Goal: Information Seeking & Learning: Check status

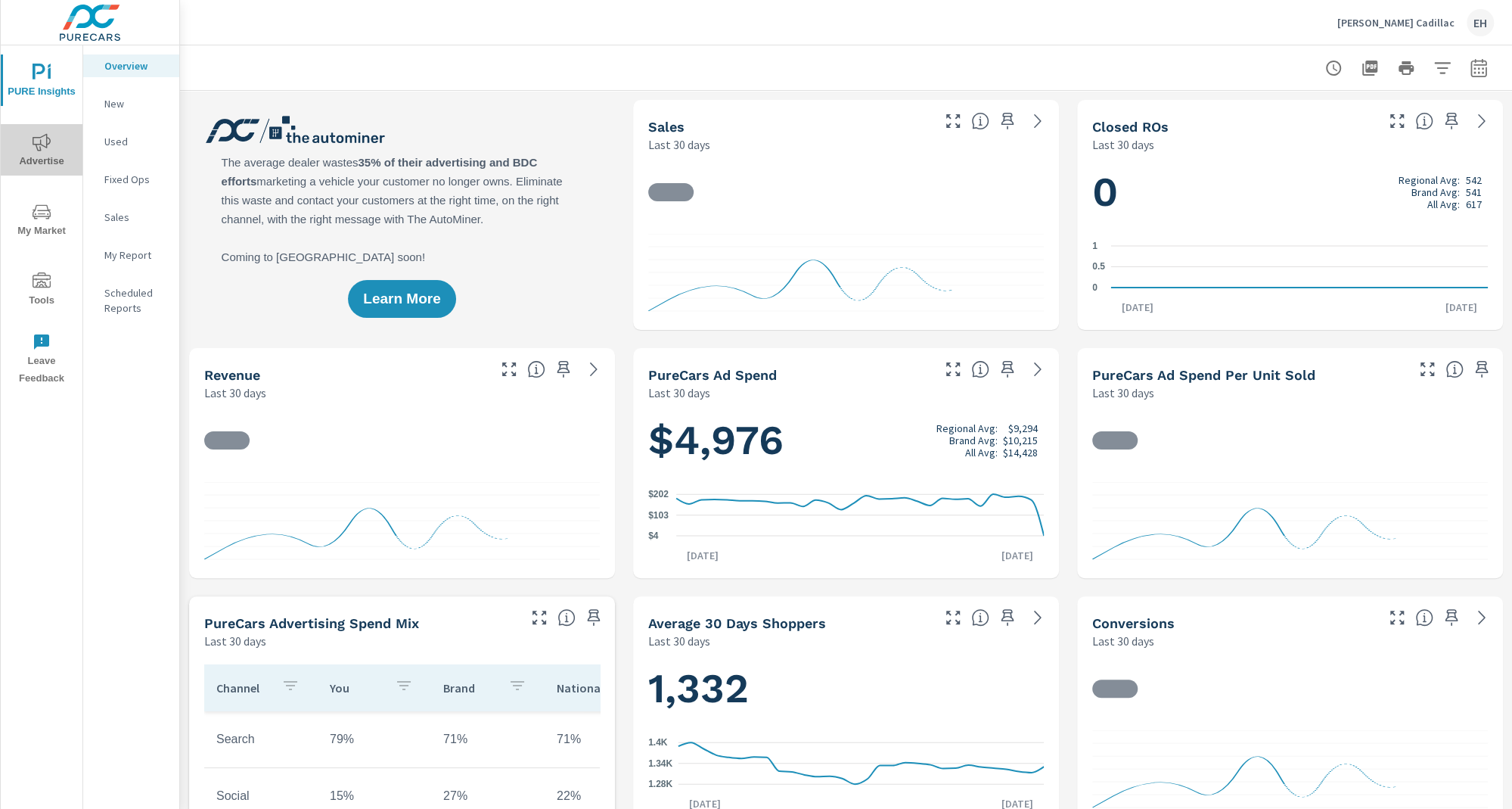
click at [30, 142] on span "Advertise" at bounding box center [41, 152] width 72 height 37
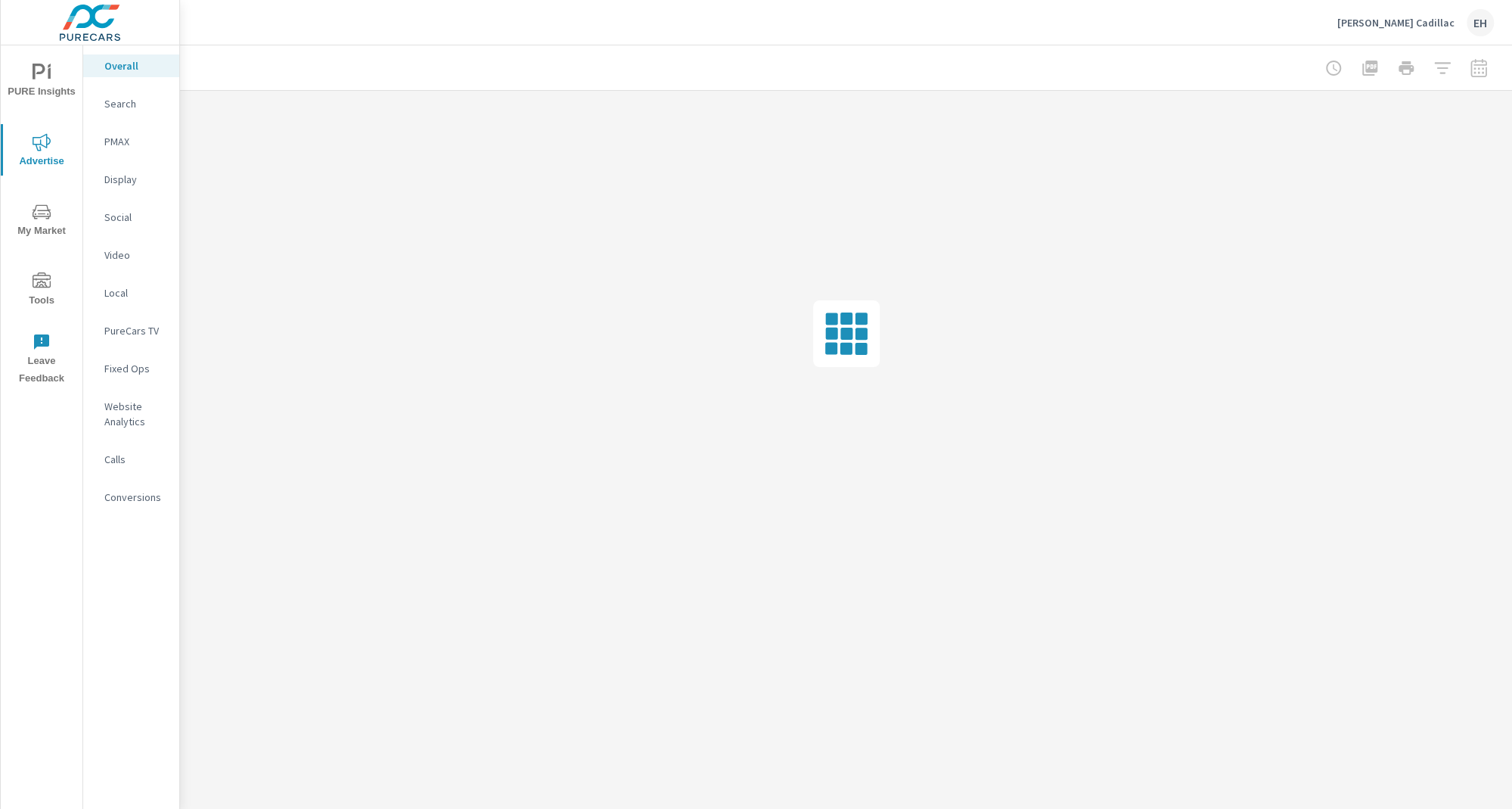
click at [126, 94] on div "Search" at bounding box center [131, 103] width 96 height 23
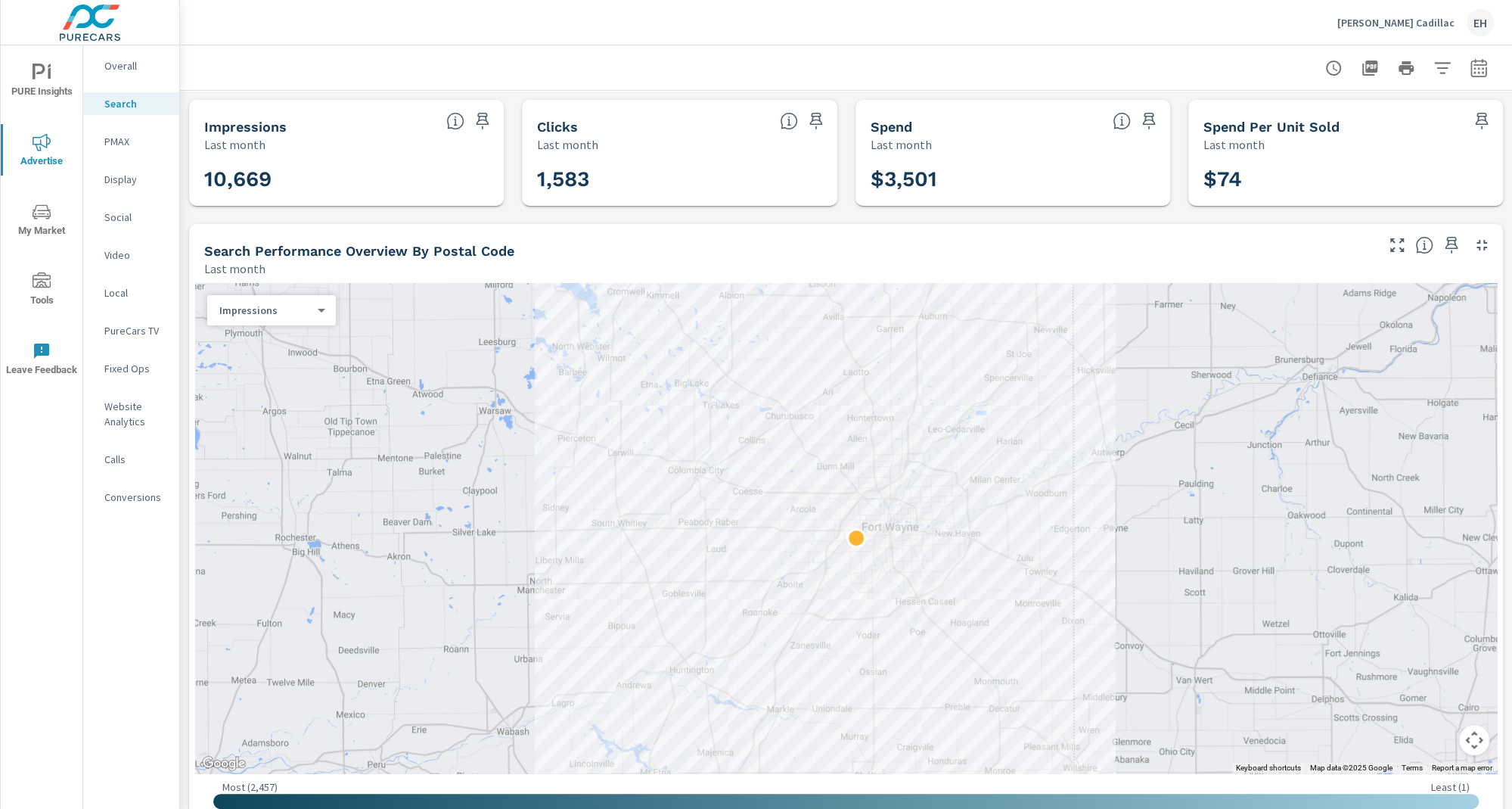
scroll to position [894, 0]
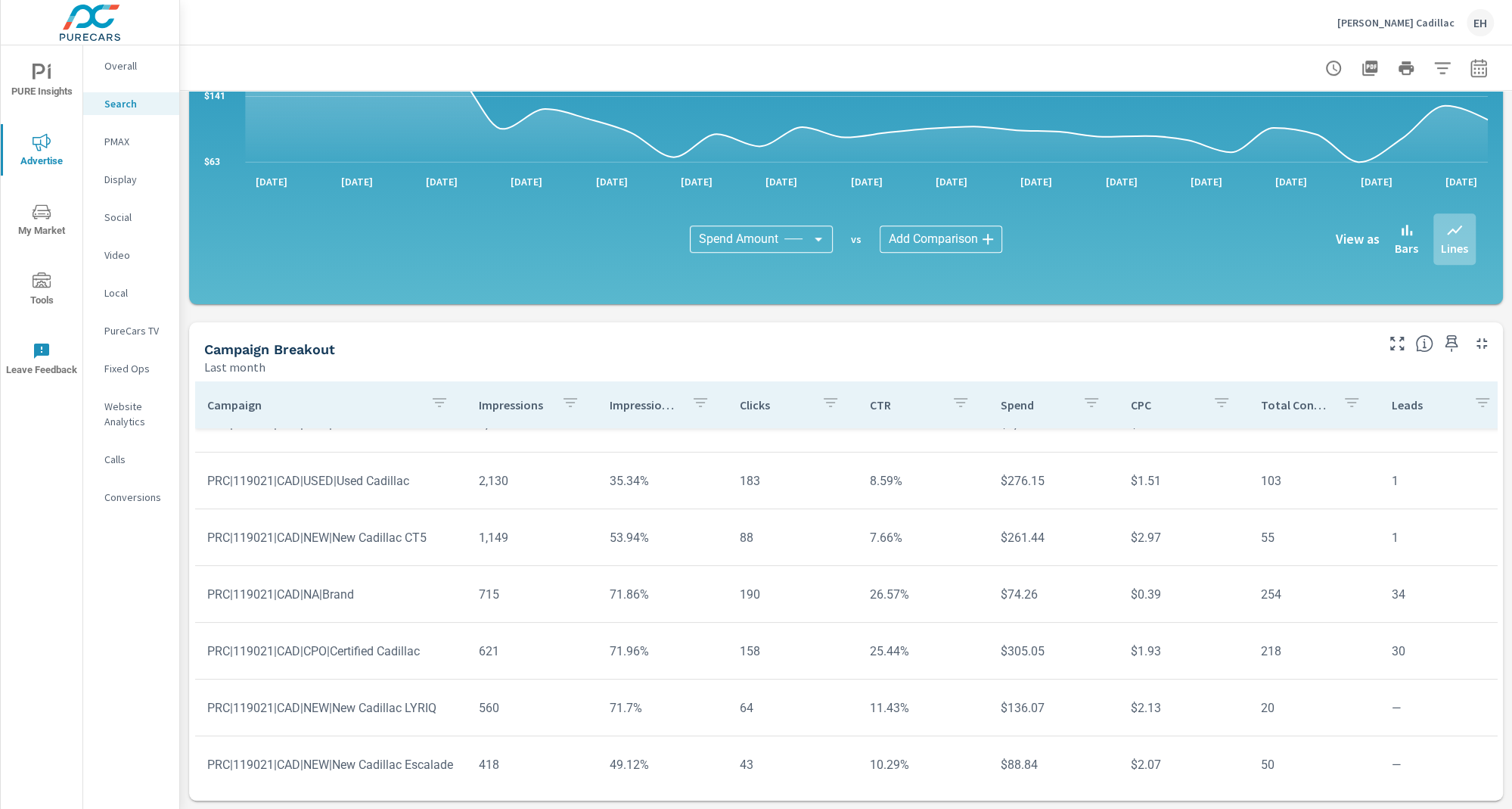
scroll to position [216, 0]
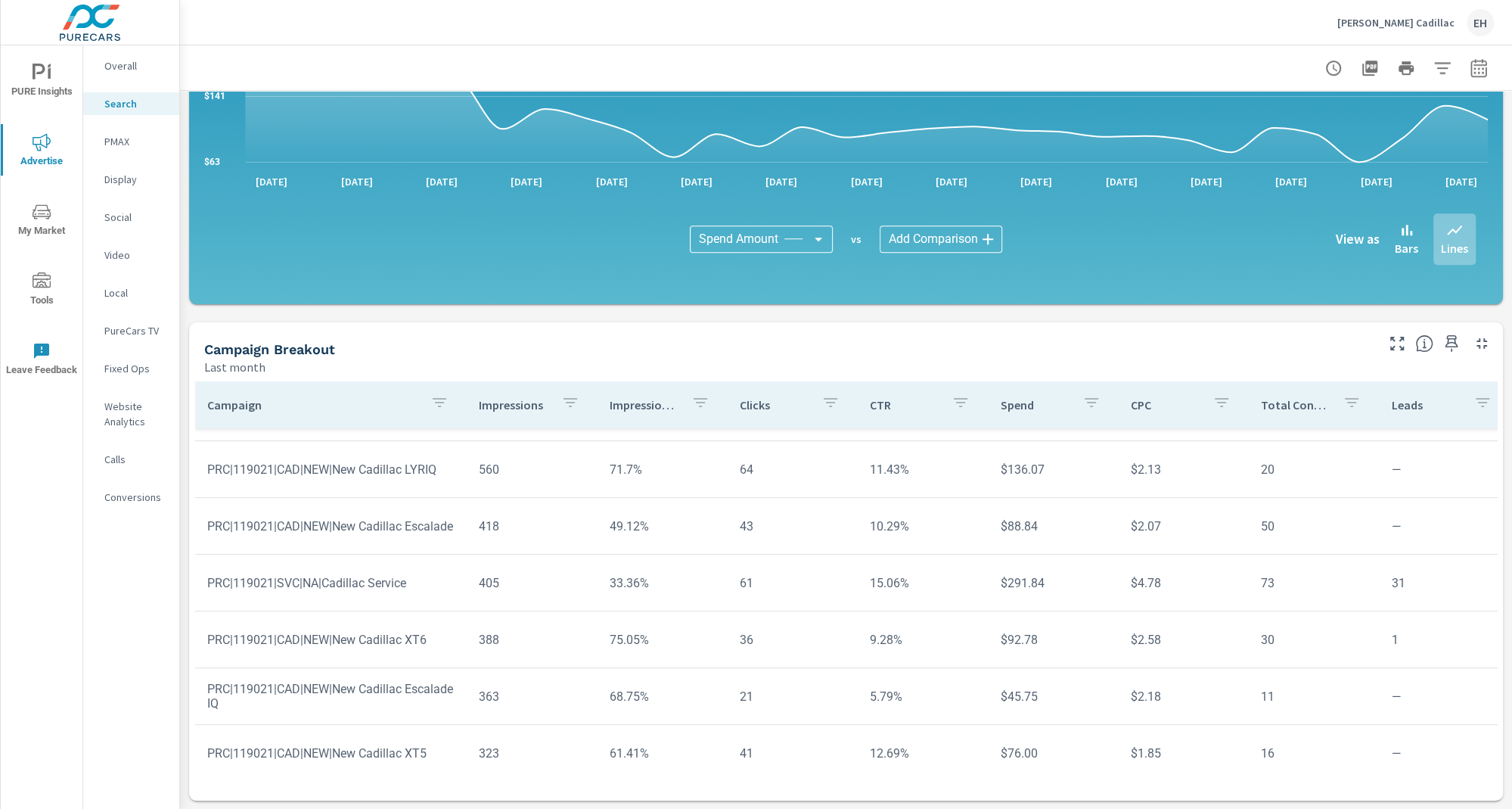
scroll to position [359, 0]
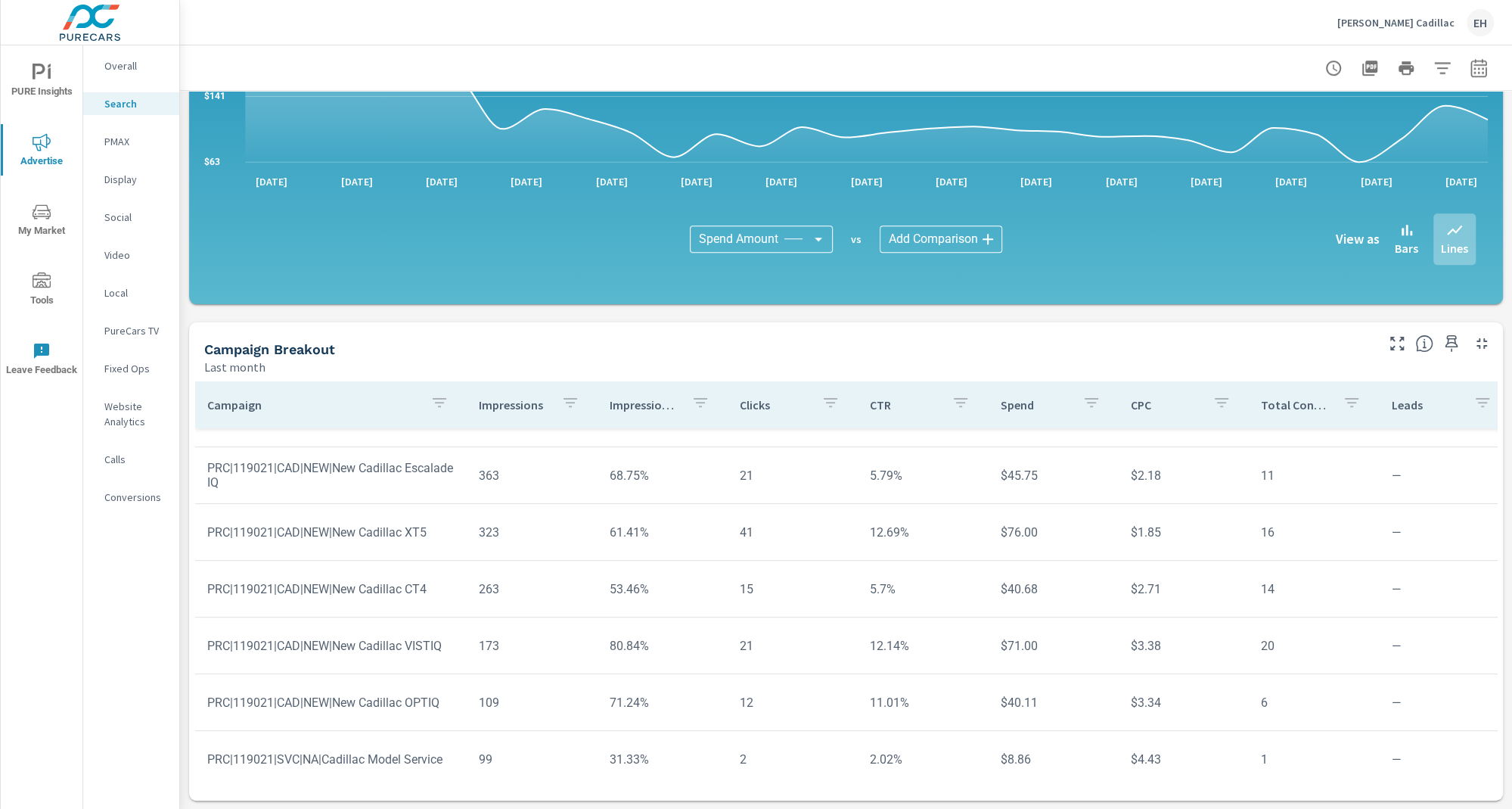
scroll to position [564, 0]
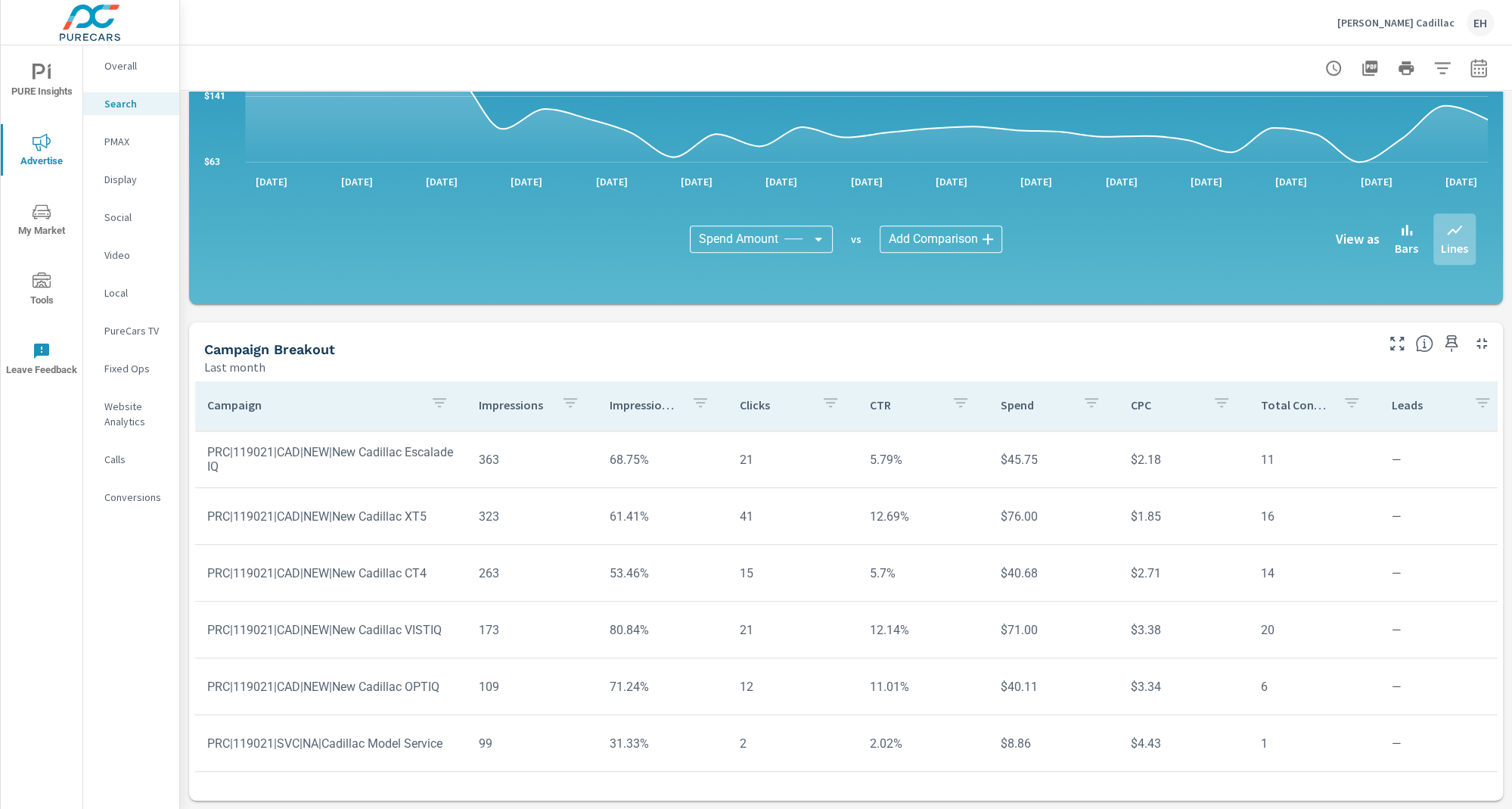
scroll to position [468, 0]
